Goal: Task Accomplishment & Management: Manage account settings

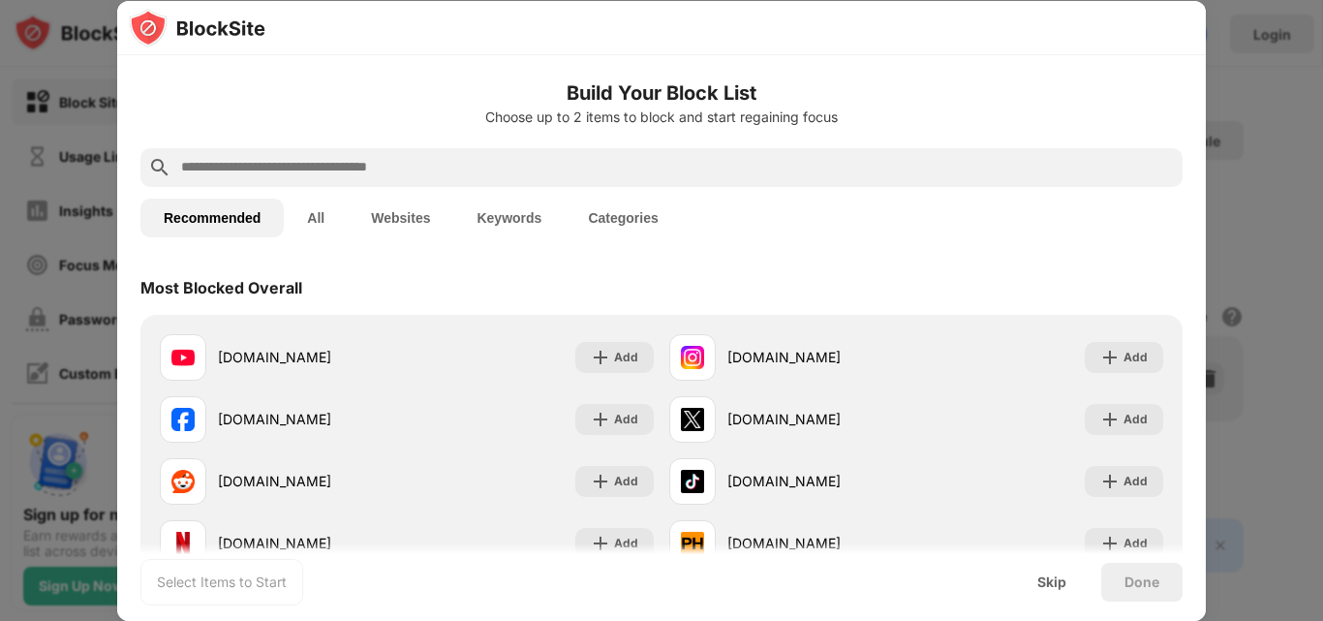
click at [271, 164] on input "text" at bounding box center [677, 167] width 996 height 23
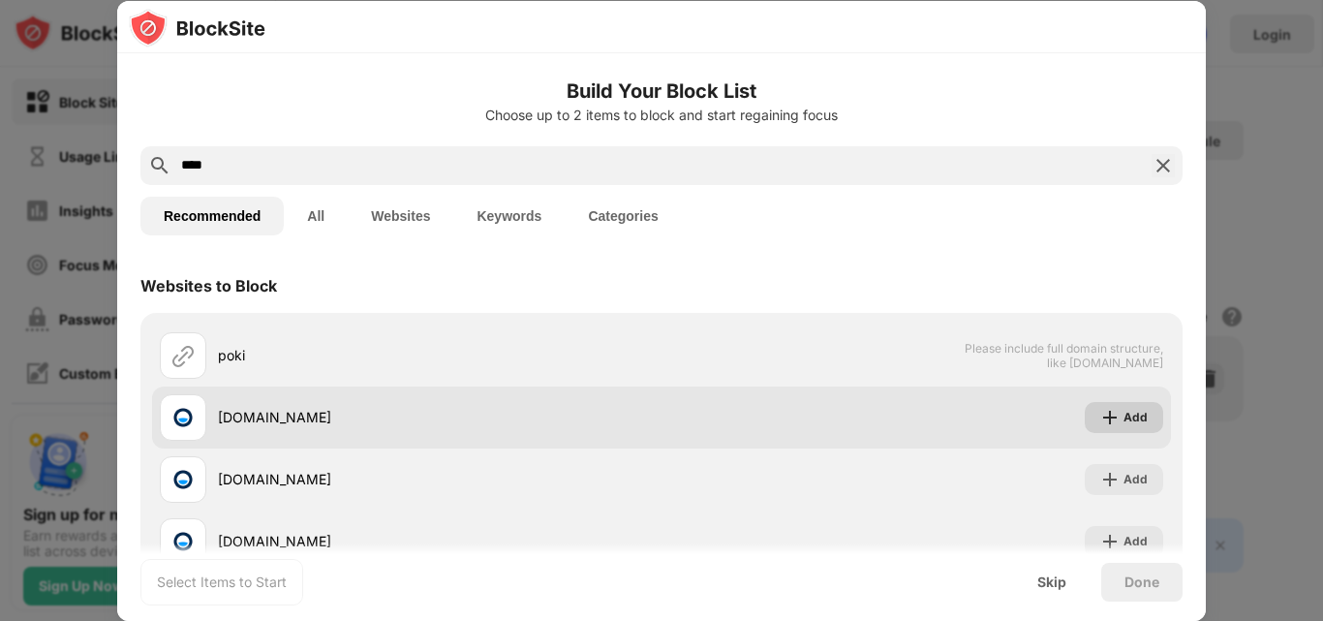
type input "****"
click at [1123, 421] on div "Add" at bounding box center [1135, 417] width 24 height 19
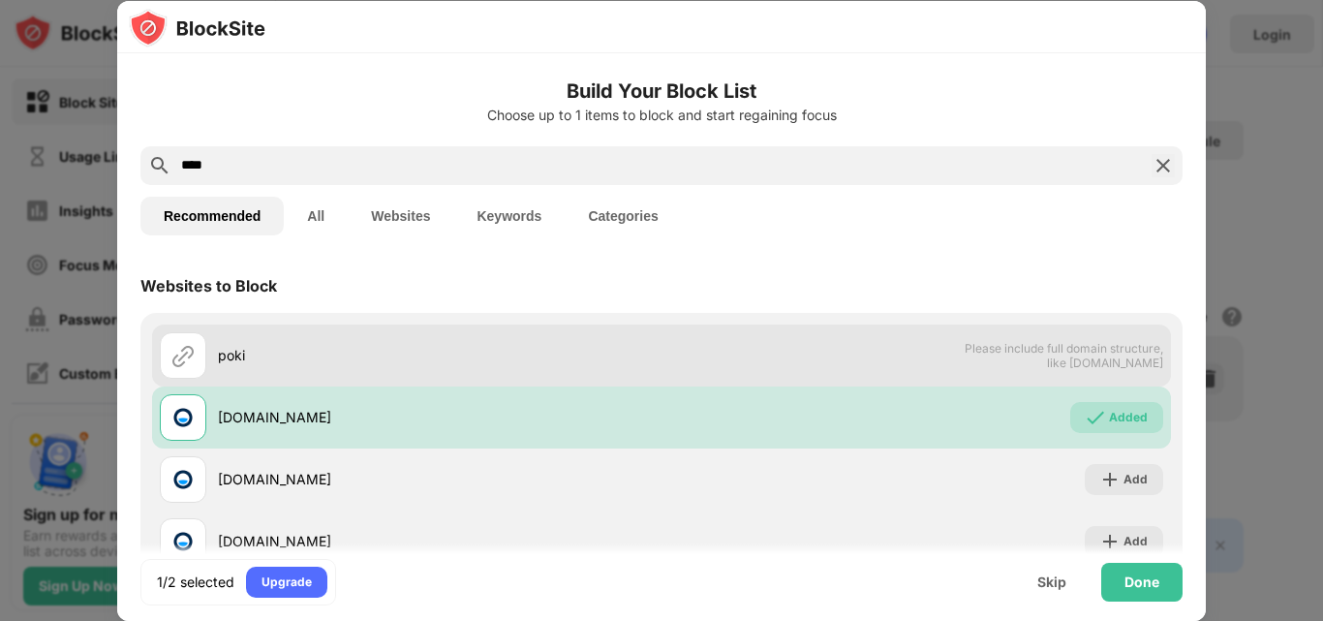
scroll to position [97, 0]
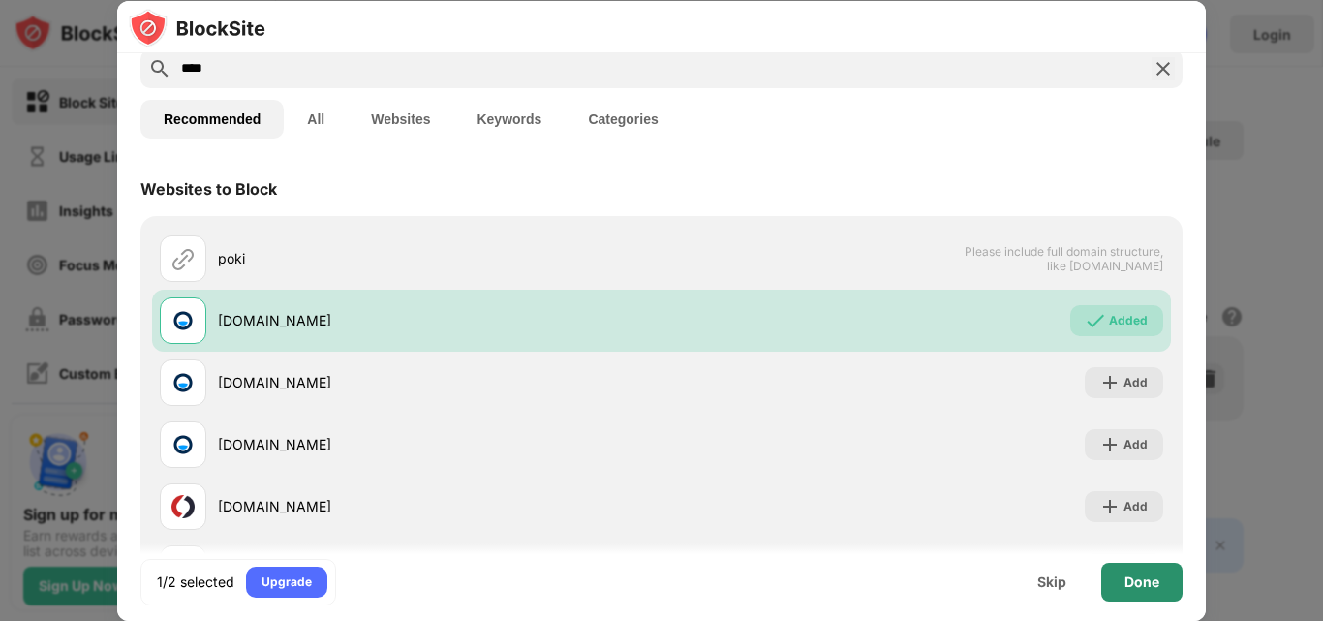
click at [1149, 582] on div "Done" at bounding box center [1141, 581] width 35 height 15
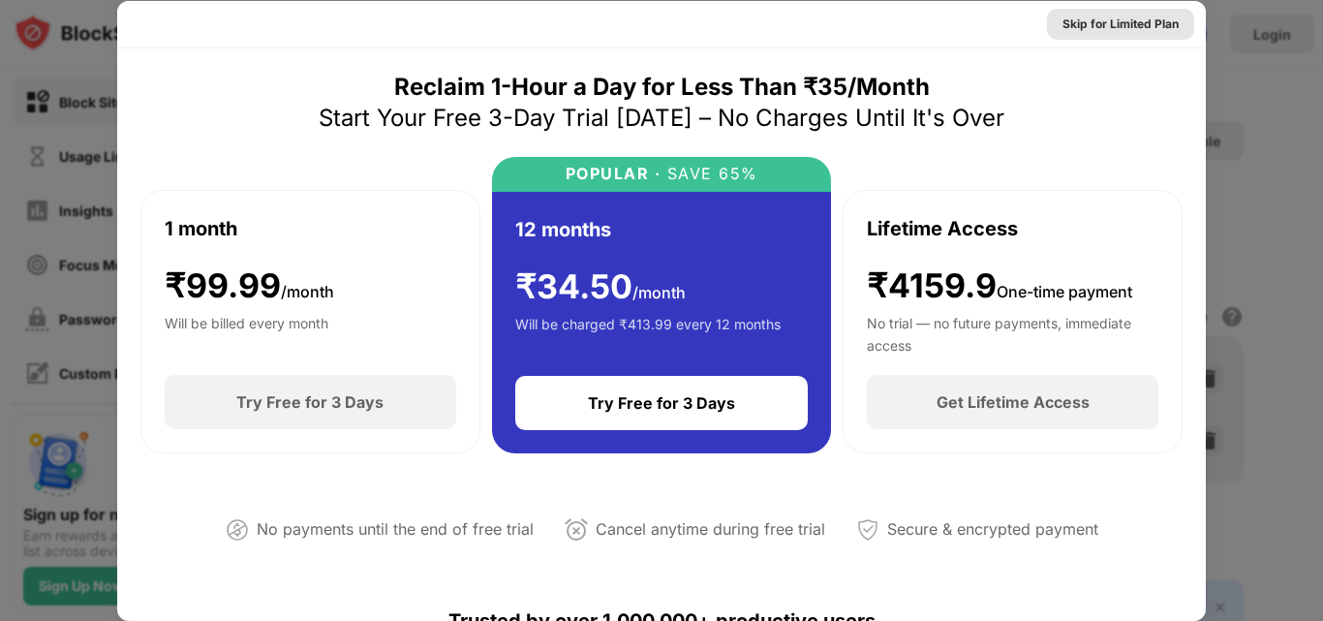
click at [1098, 25] on div "Skip for Limited Plan" at bounding box center [1120, 24] width 116 height 19
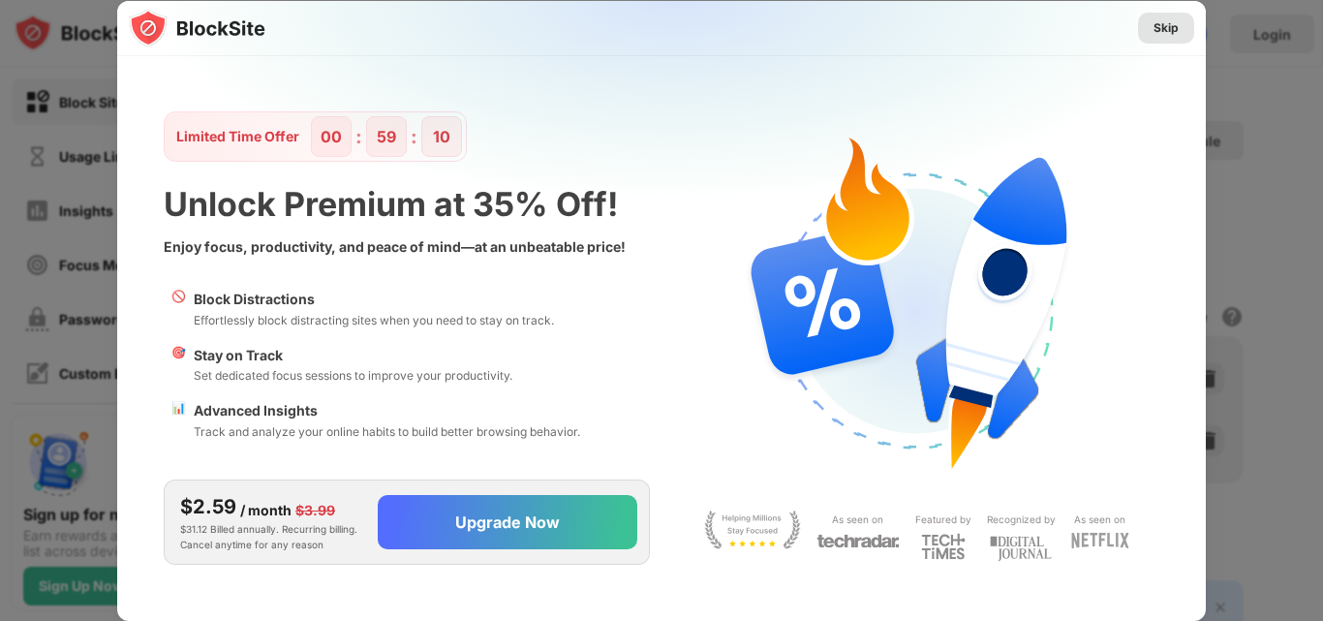
click at [1175, 24] on div "Skip" at bounding box center [1165, 27] width 25 height 19
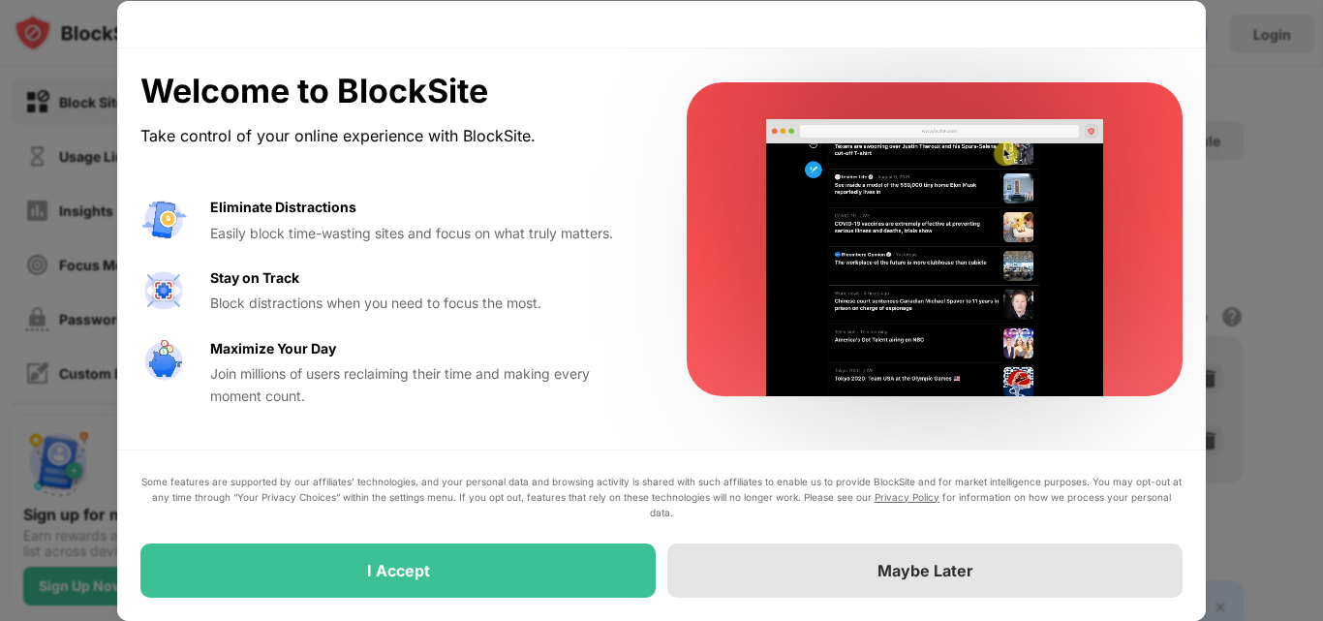
click at [936, 568] on div "Maybe Later" at bounding box center [925, 570] width 96 height 19
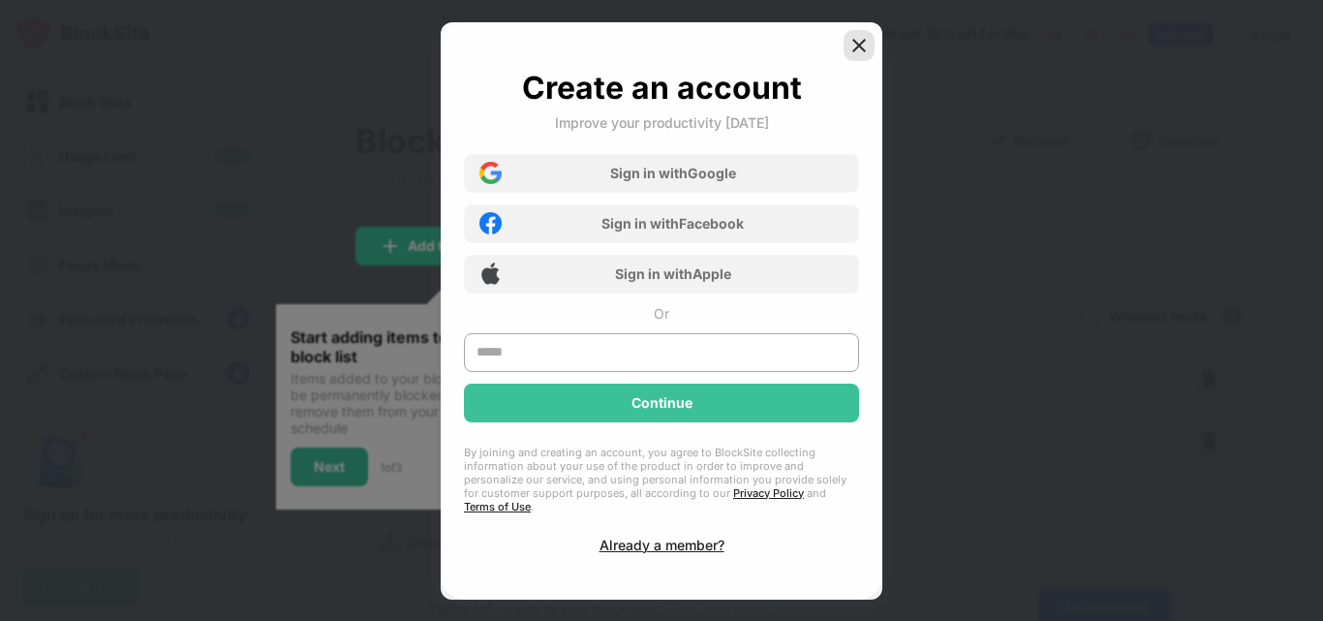
click at [856, 41] on div at bounding box center [859, 45] width 31 height 31
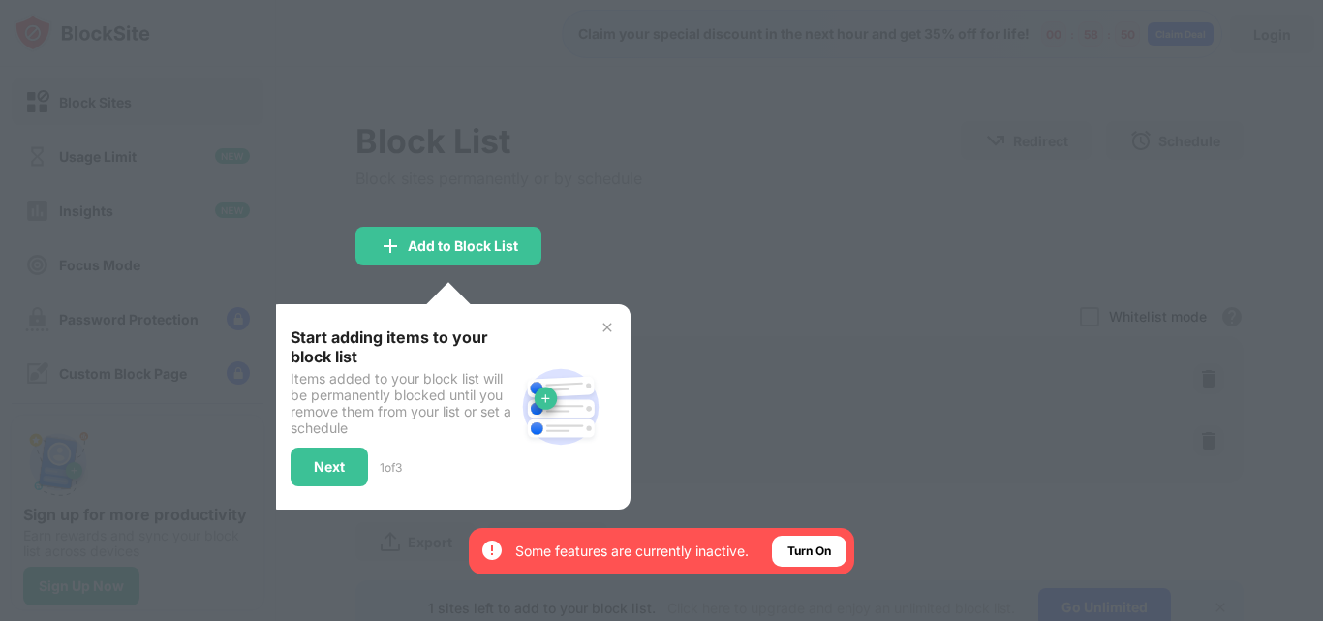
click at [599, 322] on img at bounding box center [606, 327] width 15 height 15
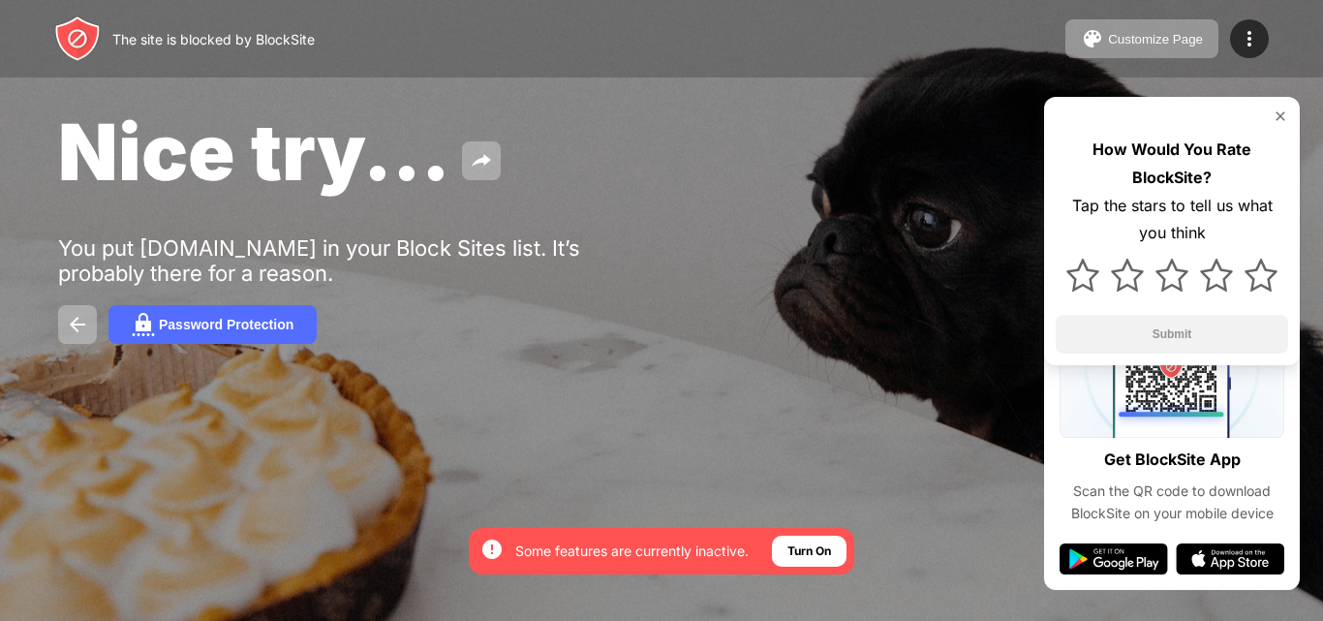
click at [1278, 119] on img at bounding box center [1280, 115] width 15 height 15
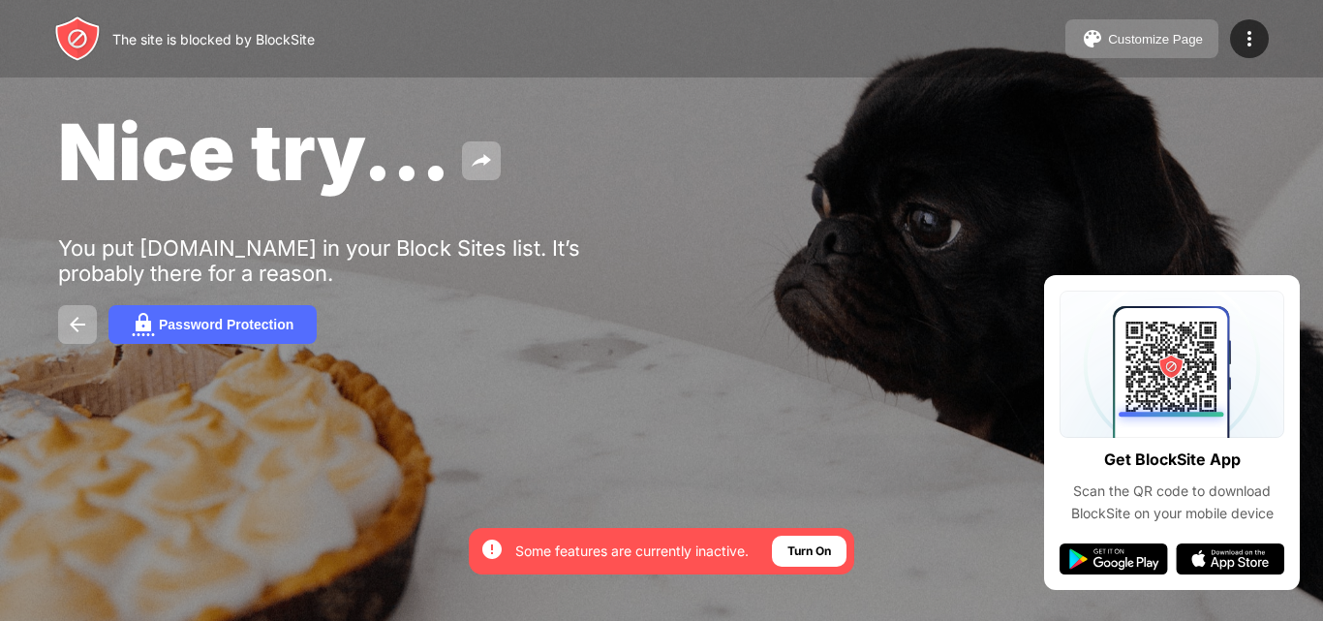
click at [1177, 28] on button "Customize Page" at bounding box center [1141, 38] width 153 height 39
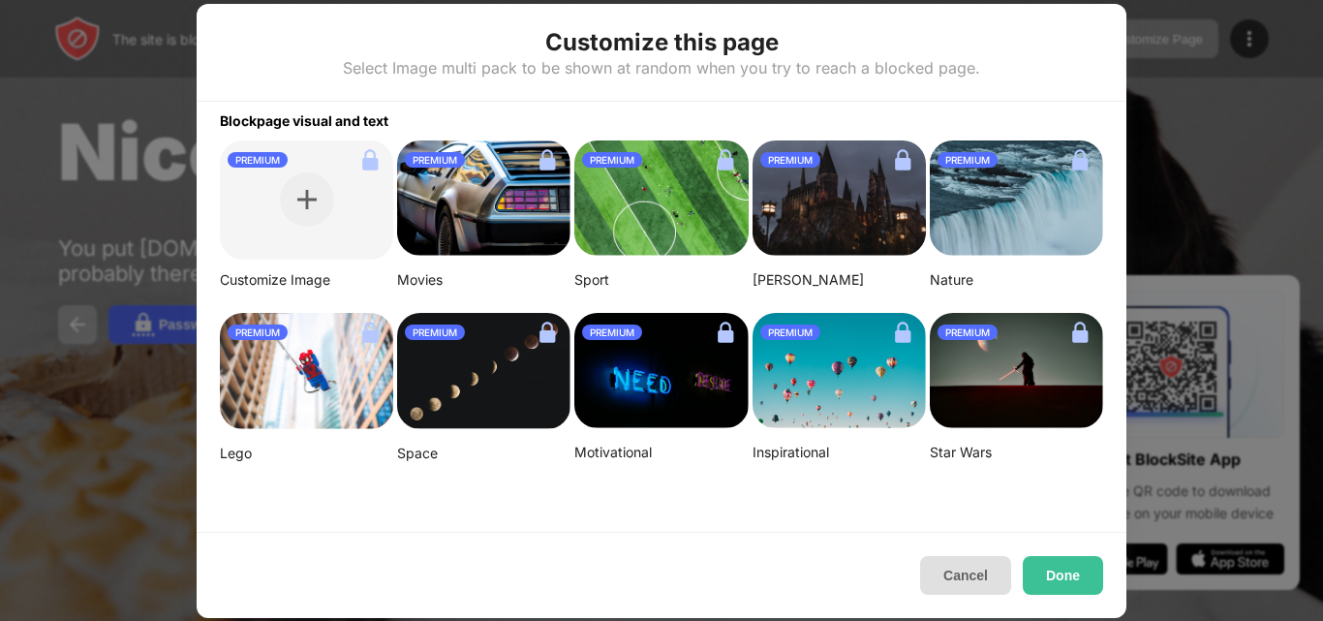
click at [986, 579] on button "Cancel" at bounding box center [965, 575] width 91 height 39
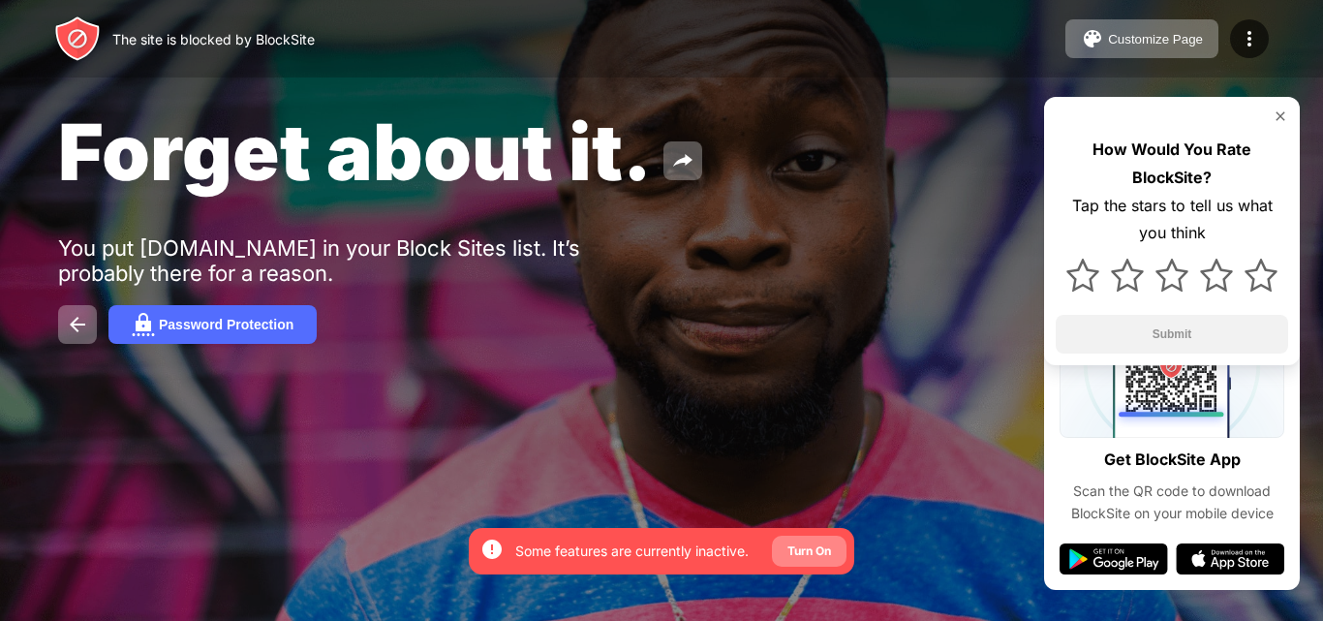
click at [788, 550] on div "Turn On" at bounding box center [809, 550] width 44 height 19
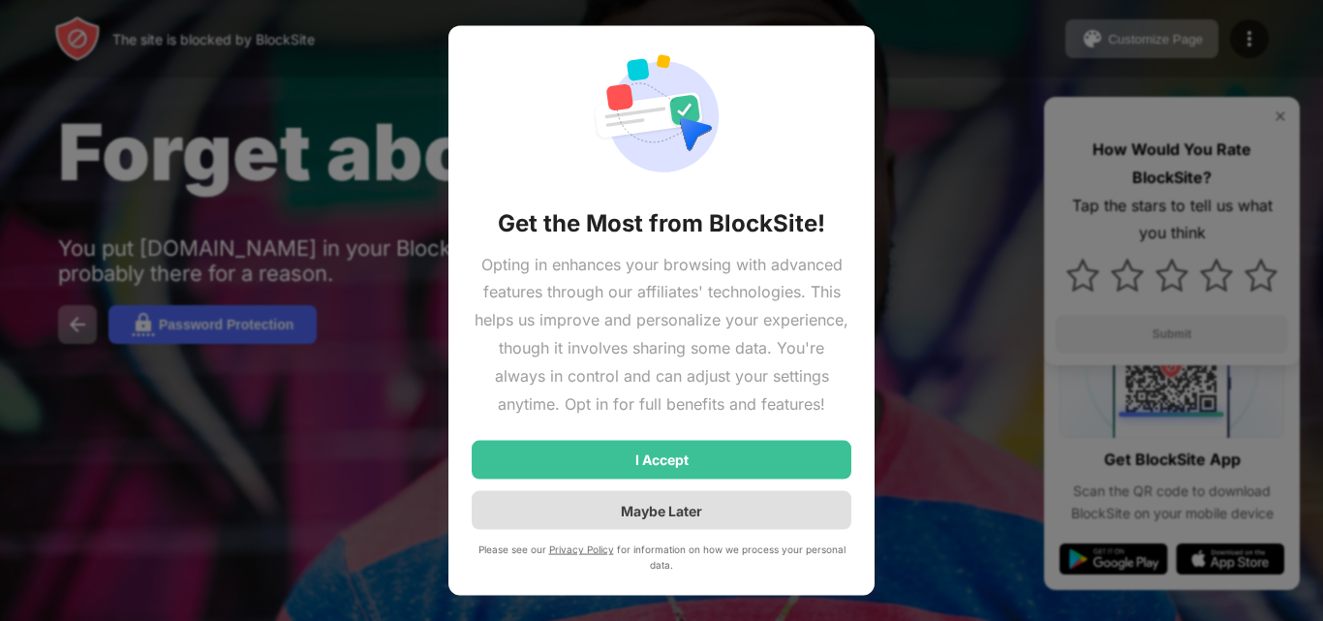
click at [693, 514] on div "Maybe Later" at bounding box center [661, 510] width 81 height 16
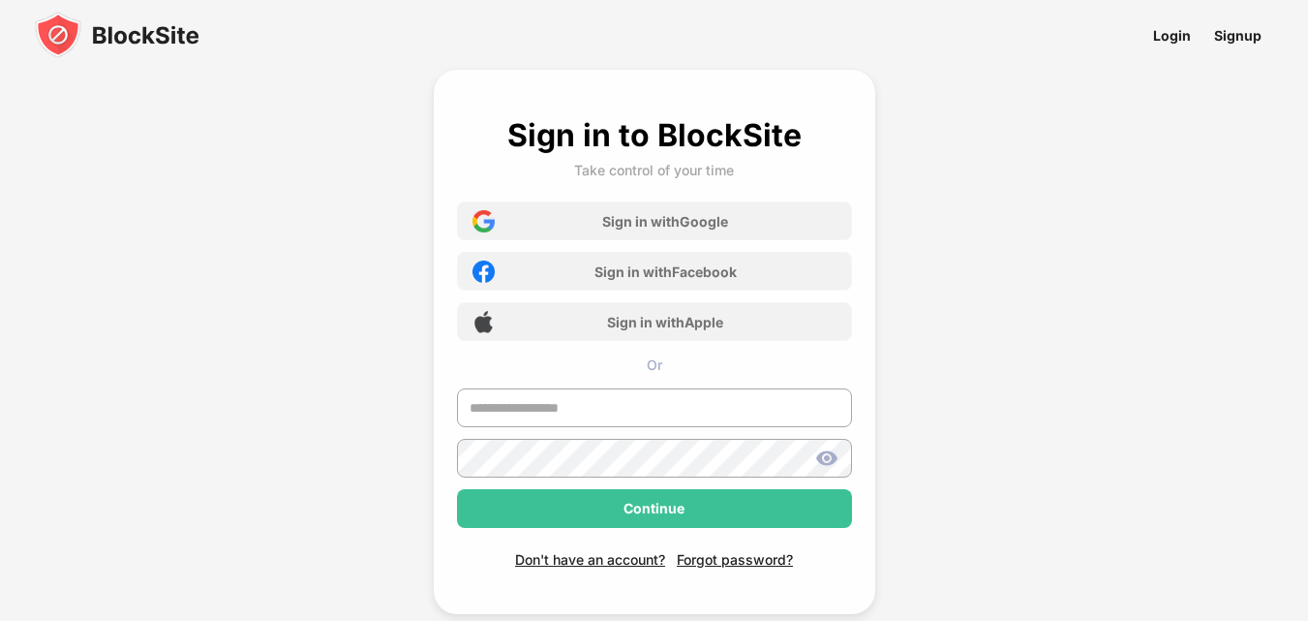
click at [72, 31] on img at bounding box center [117, 35] width 165 height 46
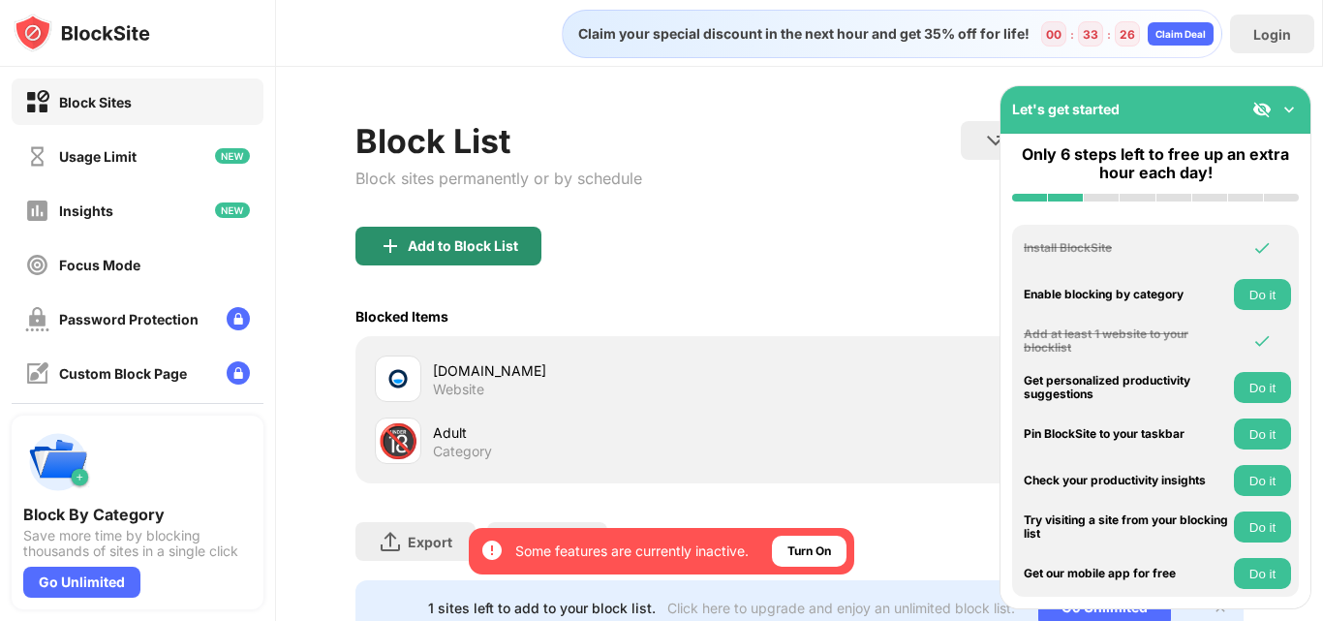
click at [399, 251] on img at bounding box center [390, 245] width 23 height 23
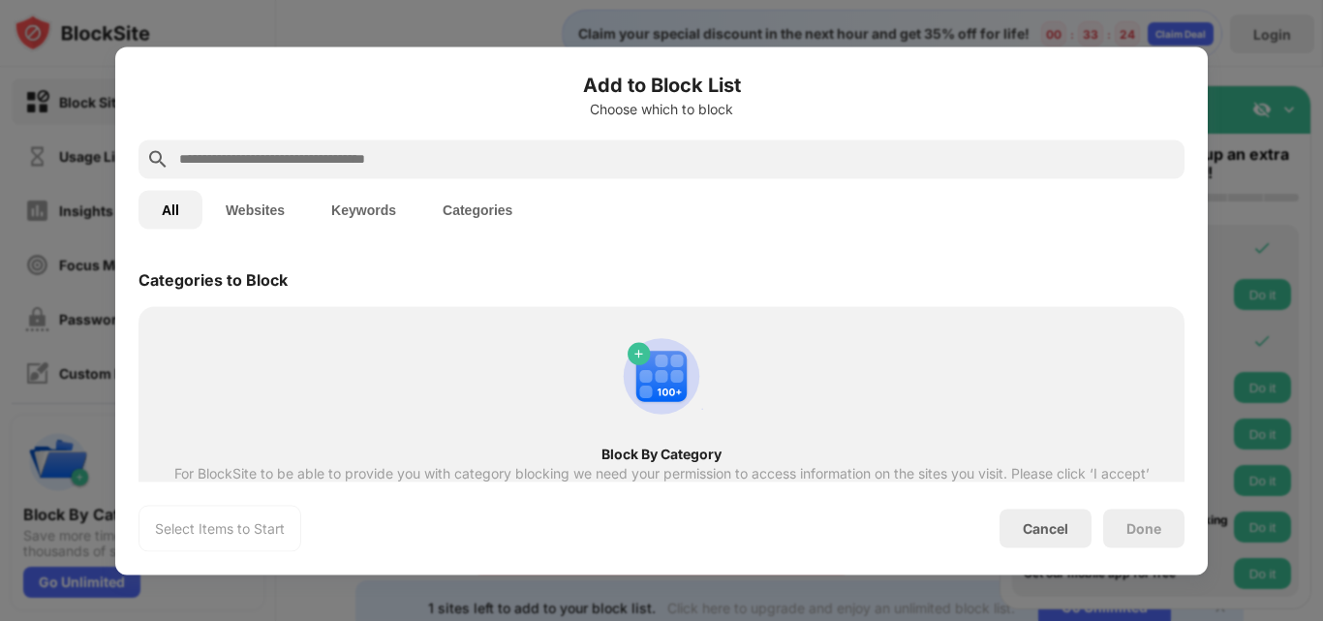
click at [316, 165] on input "text" at bounding box center [676, 158] width 999 height 23
type input "*"
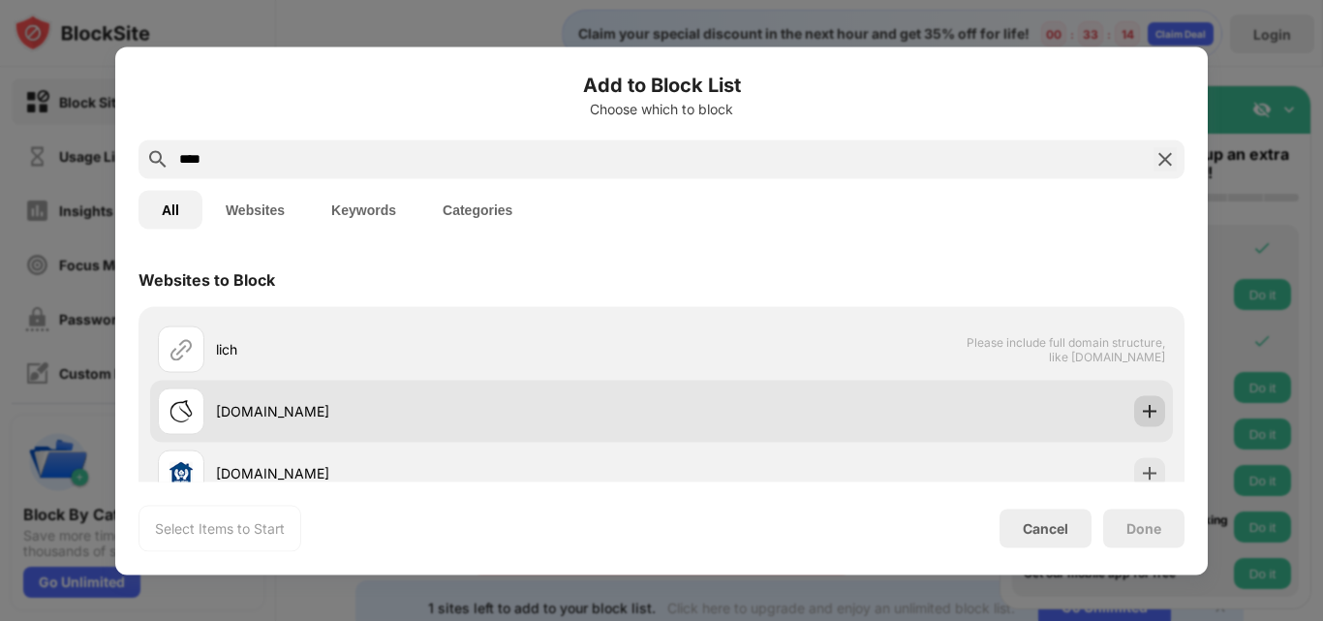
type input "****"
click at [1140, 404] on img at bounding box center [1149, 410] width 19 height 19
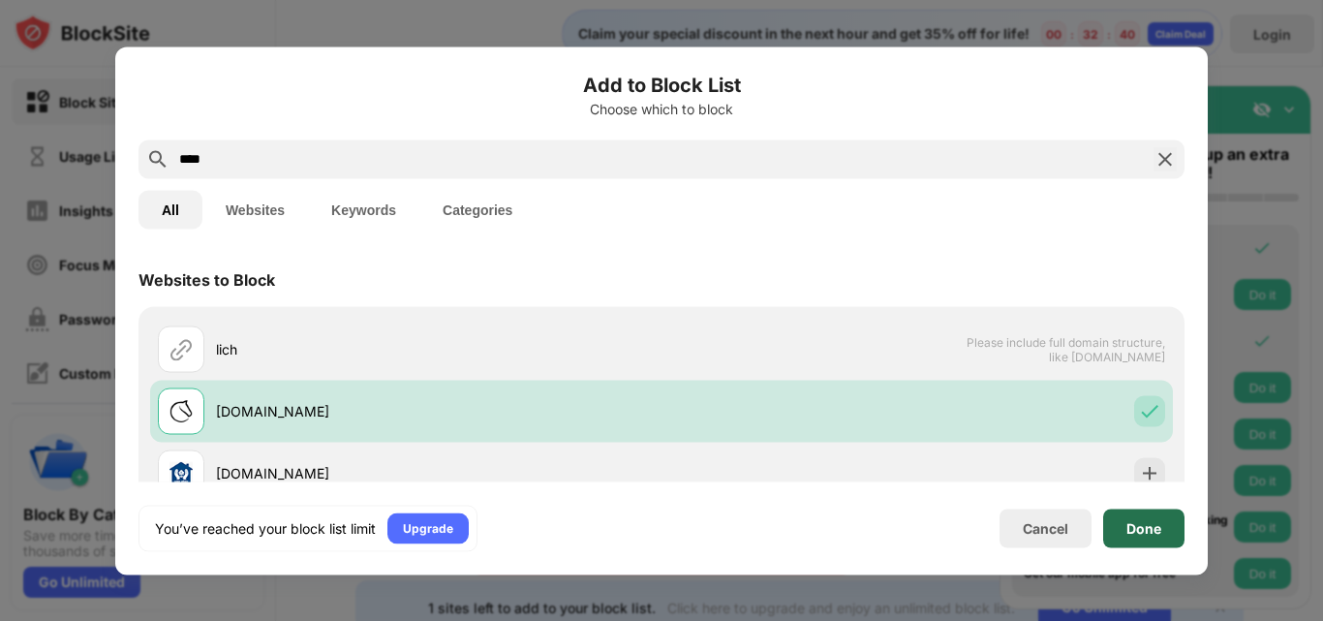
click at [1160, 537] on div "Done" at bounding box center [1143, 527] width 81 height 39
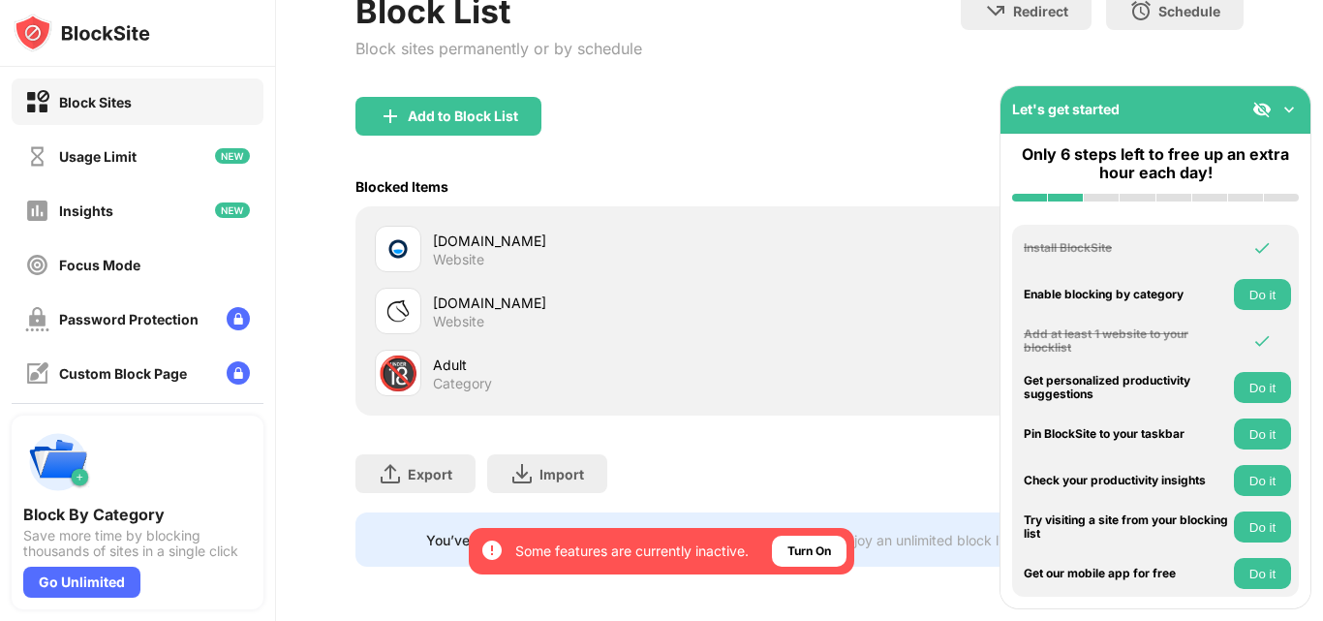
scroll to position [47, 0]
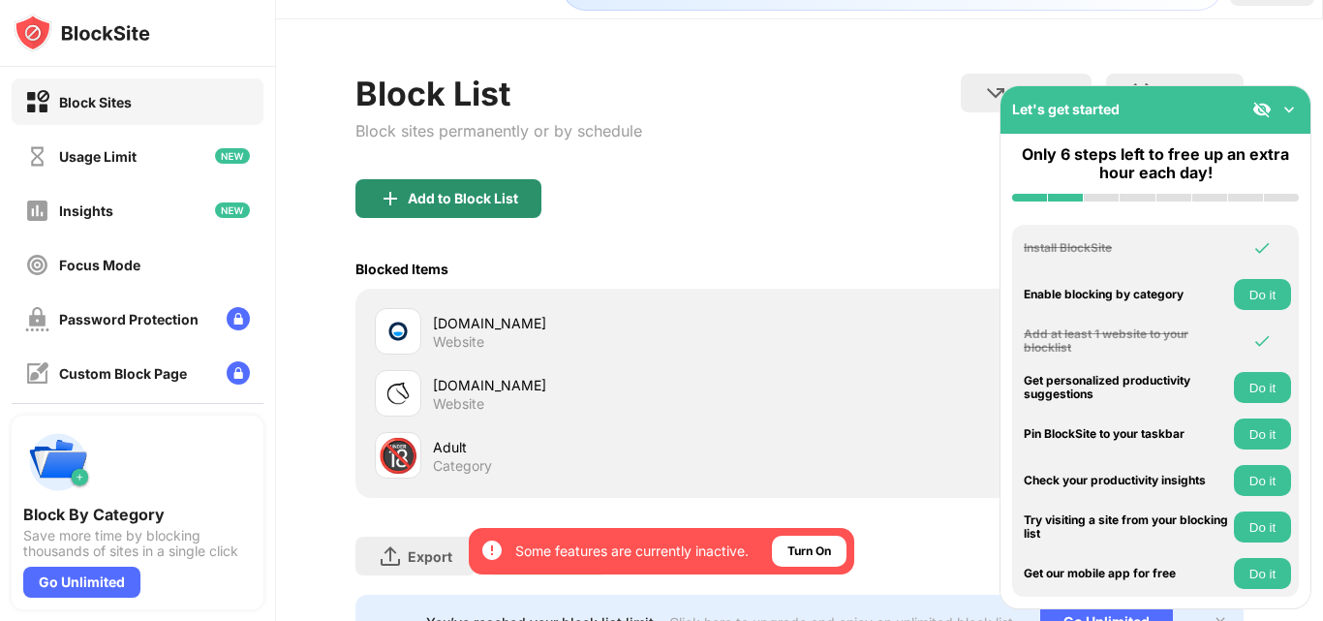
click at [462, 200] on div "Add to Block List" at bounding box center [463, 198] width 110 height 15
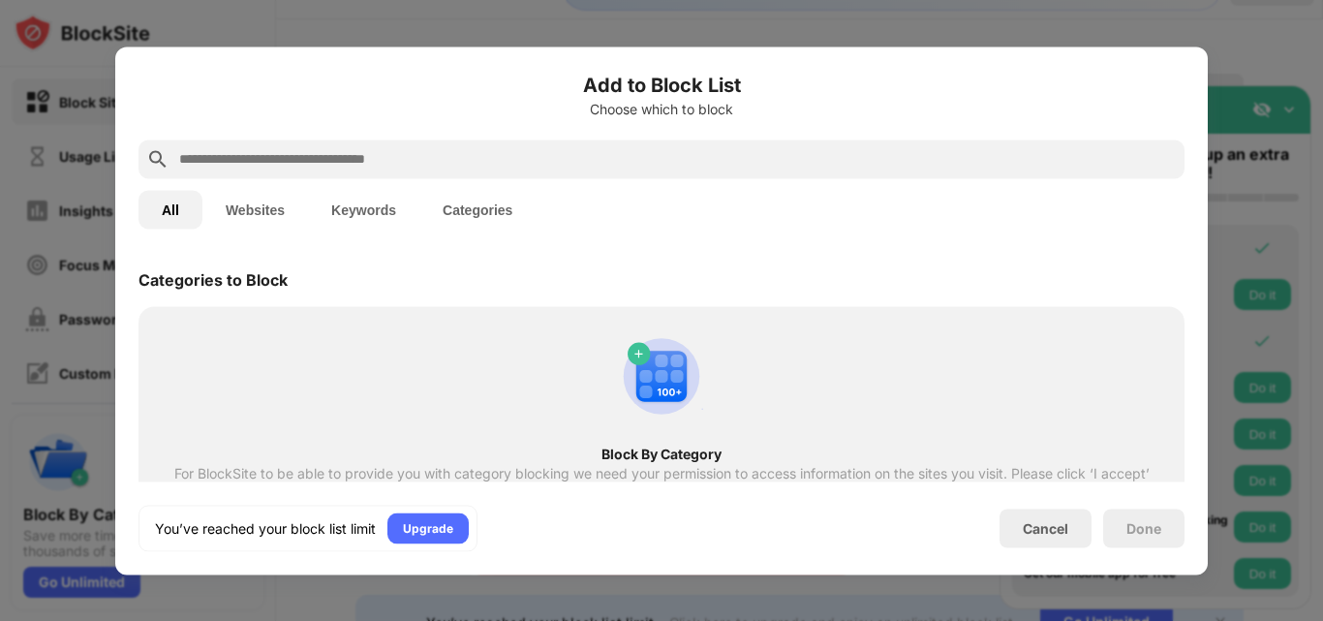
click at [288, 155] on input "text" at bounding box center [676, 158] width 999 height 23
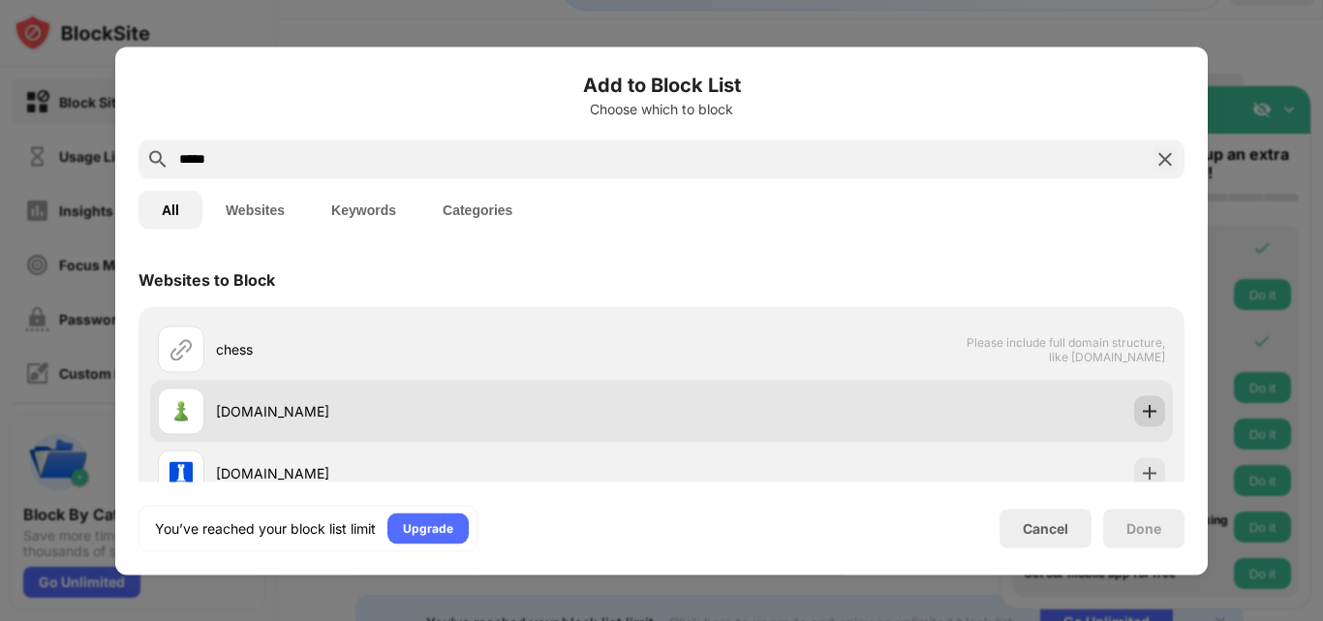
type input "*****"
click at [1134, 410] on div at bounding box center [1149, 410] width 31 height 31
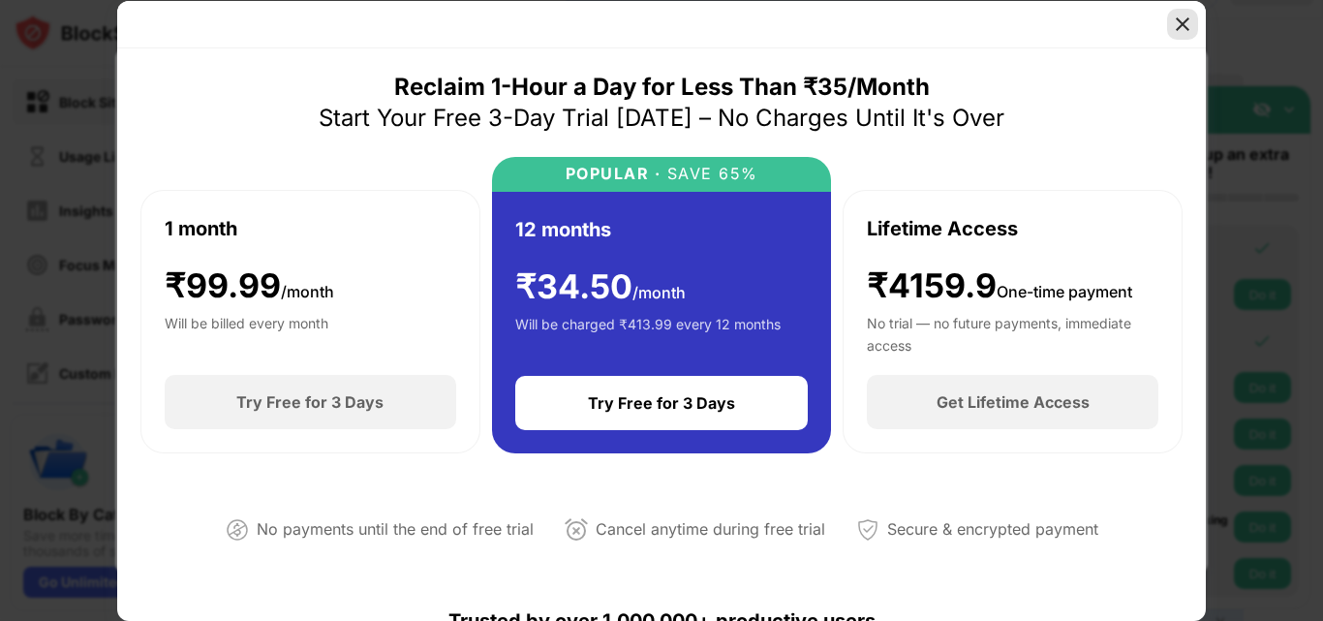
click at [1184, 27] on img at bounding box center [1182, 24] width 19 height 19
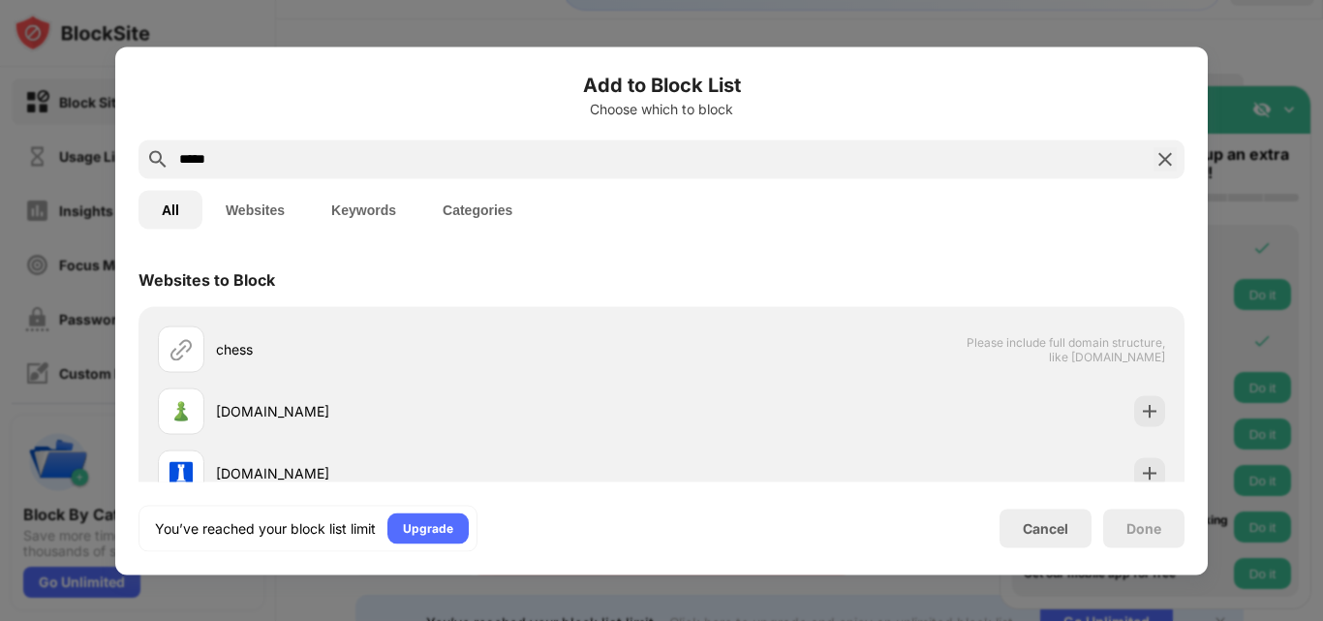
click at [1179, 162] on div "*****" at bounding box center [661, 158] width 1046 height 39
click at [1167, 154] on img at bounding box center [1164, 158] width 23 height 23
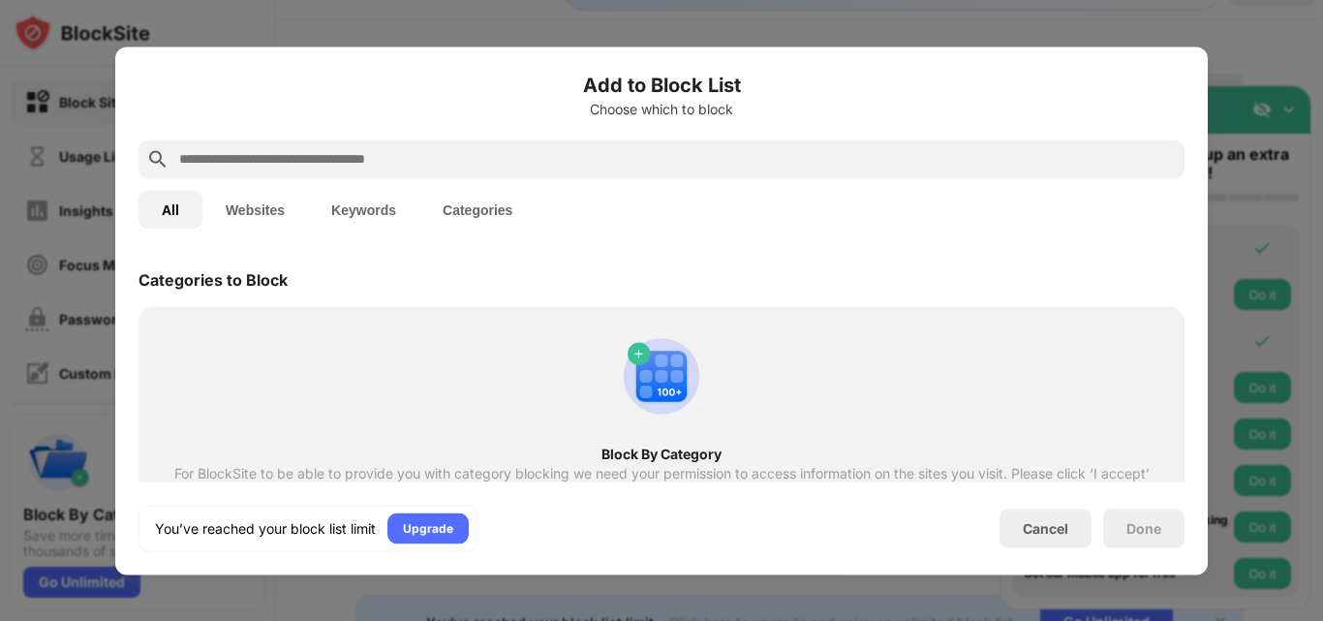
click at [1283, 103] on div at bounding box center [661, 310] width 1323 height 621
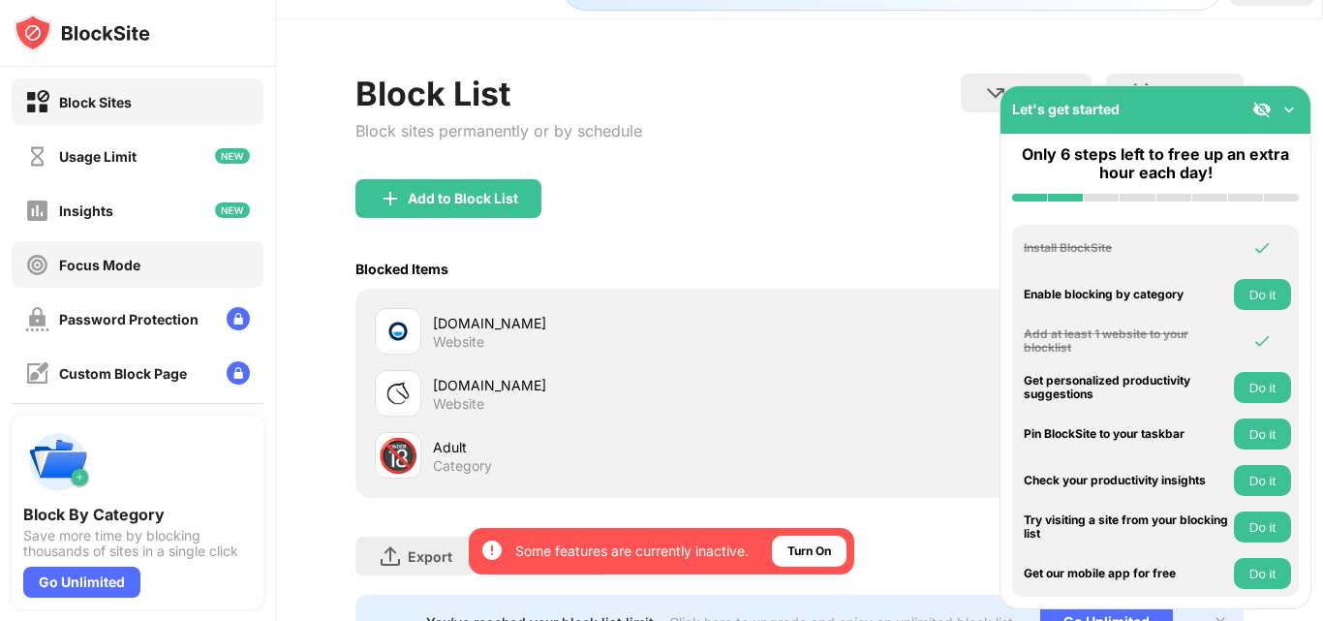
click at [125, 263] on div "Focus Mode" at bounding box center [99, 265] width 81 height 16
